Goal: Book appointment/travel/reservation

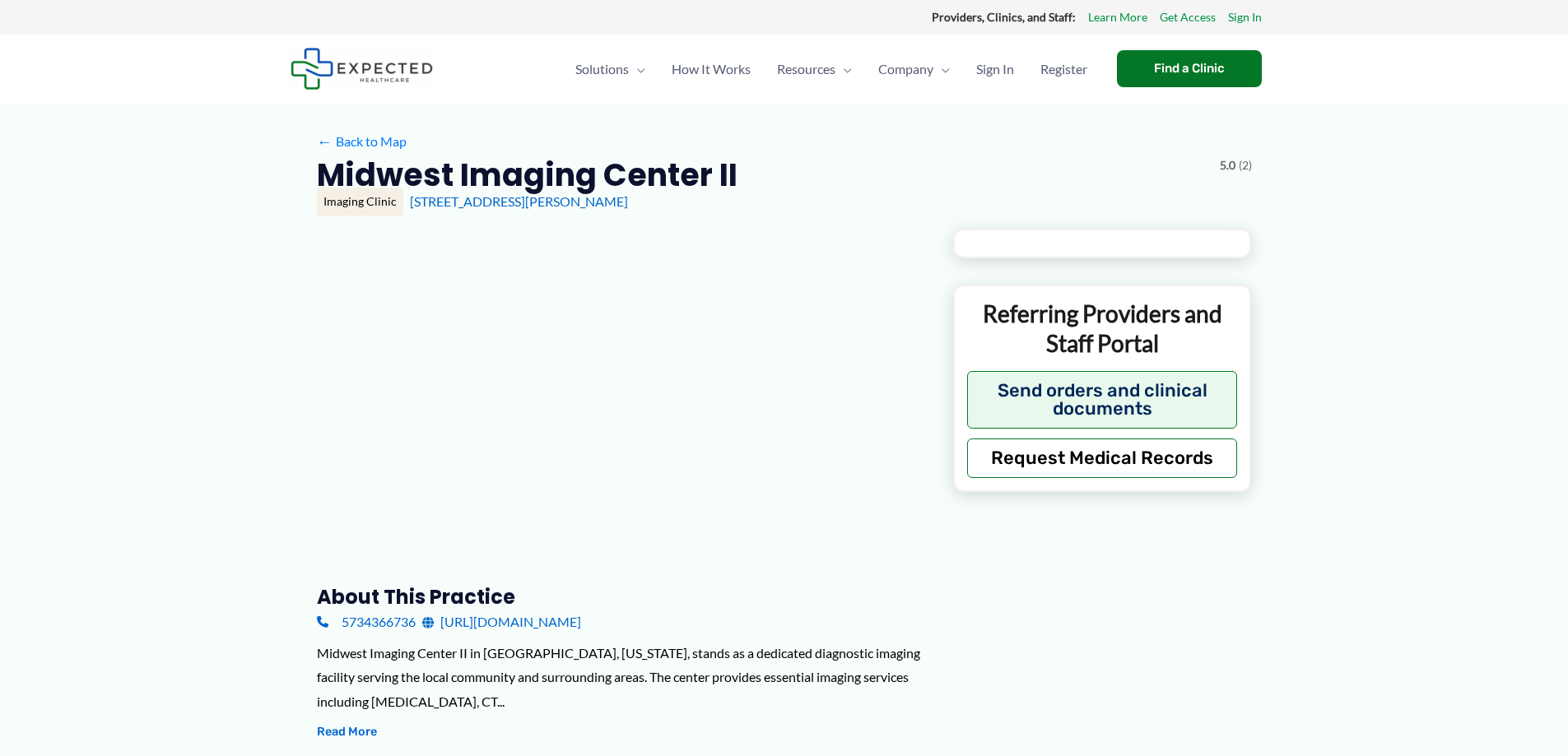
type input "**********"
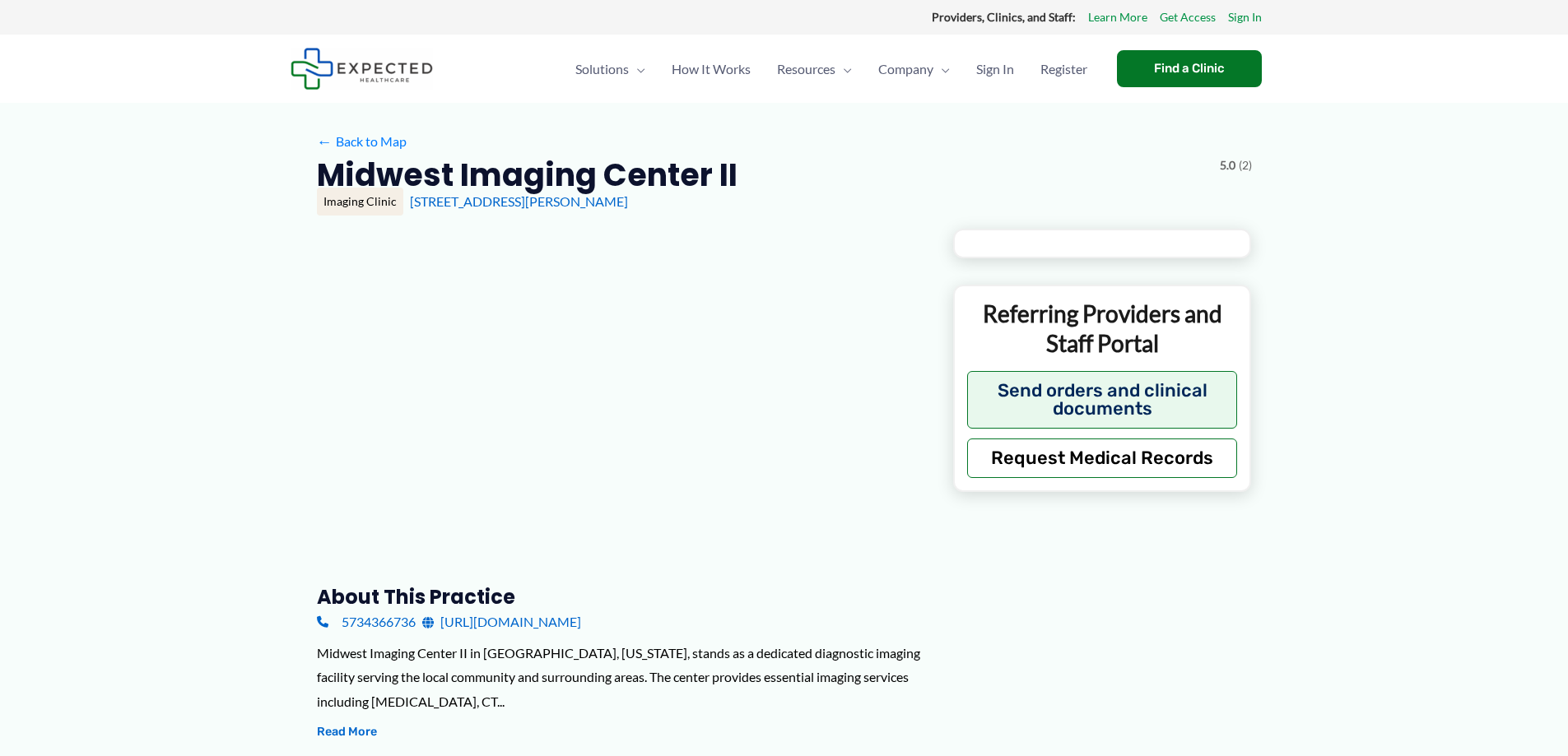
type input "**********"
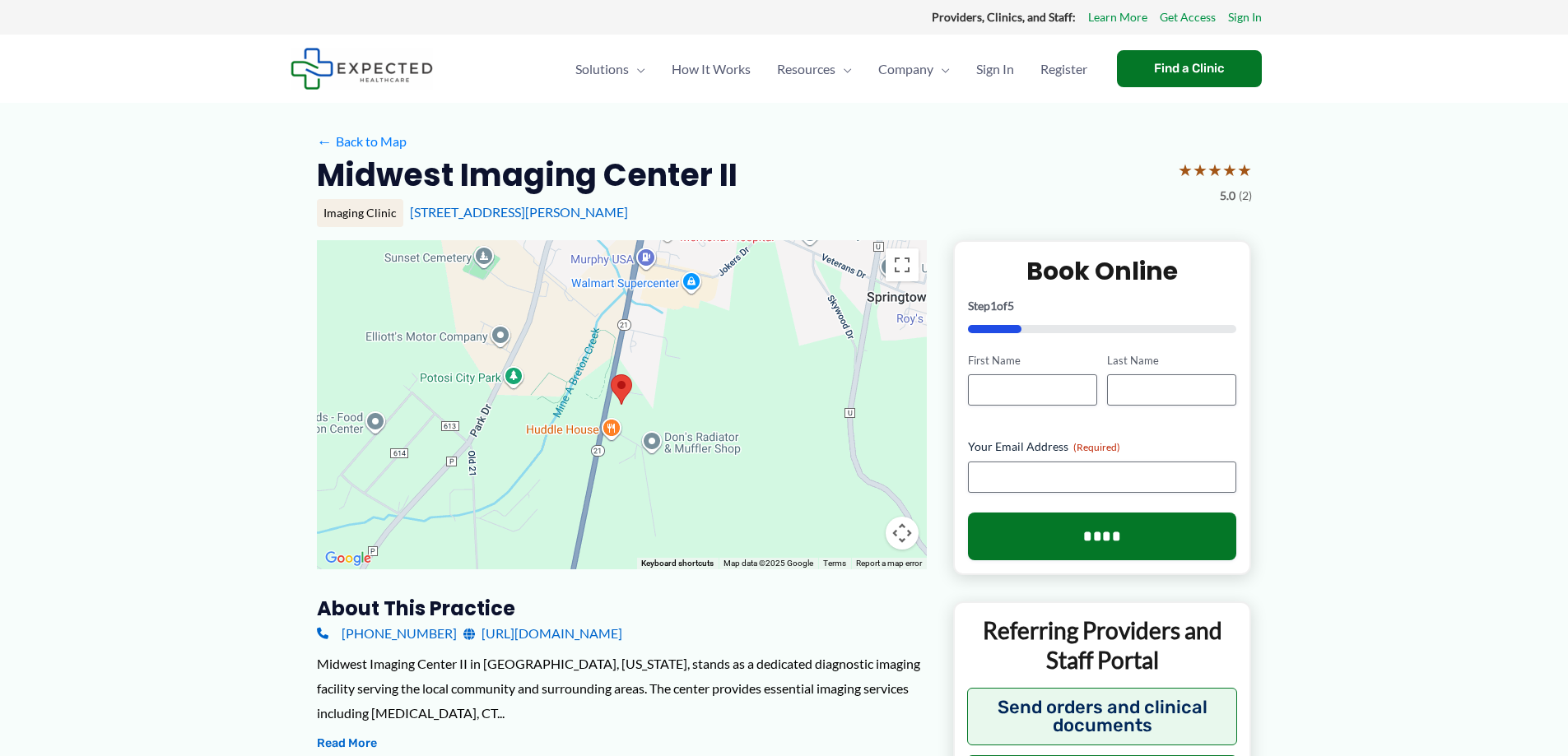
click at [564, 633] on link "[URL][DOMAIN_NAME]" at bounding box center [543, 633] width 159 height 24
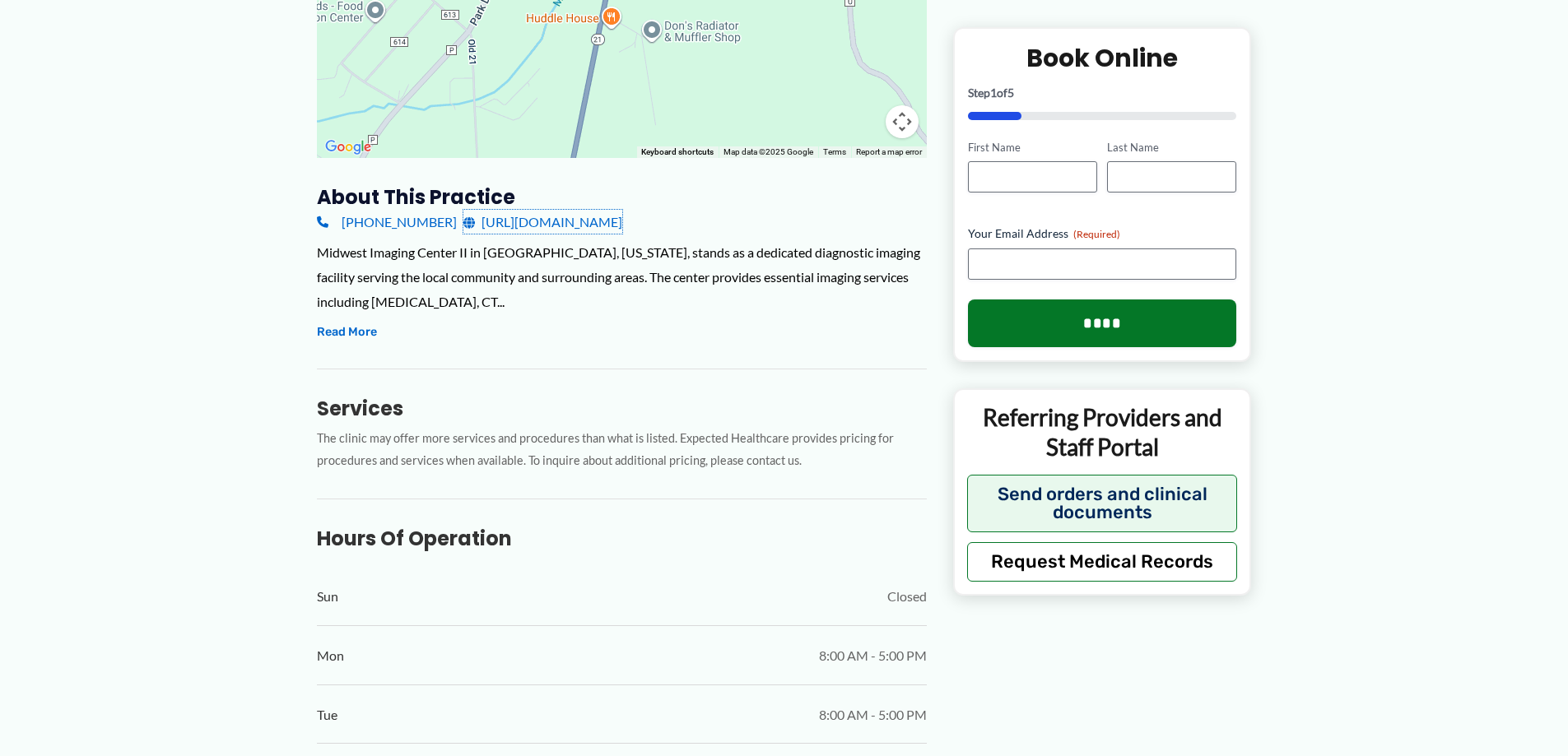
scroll to position [988, 0]
